Goal: Navigation & Orientation: Find specific page/section

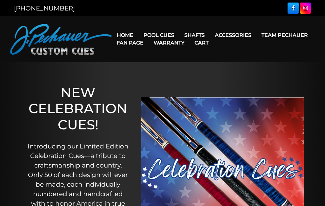
click at [214, 37] on link "Cart" at bounding box center [202, 43] width 24 height 16
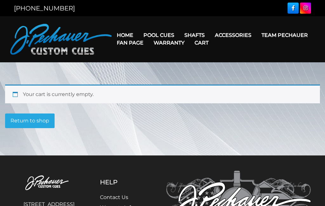
click at [275, 84] on link "Pechauer Towel" at bounding box center [244, 80] width 69 height 9
click at [270, 84] on link "Pechauer Towel" at bounding box center [244, 80] width 69 height 9
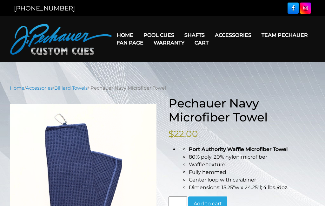
click at [274, 76] on link "Torch +" at bounding box center [235, 71] width 110 height 9
